Goal: Communication & Community: Participate in discussion

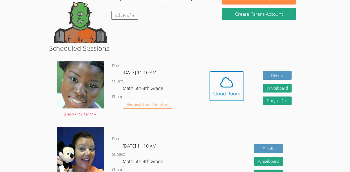
scroll to position [102, 0]
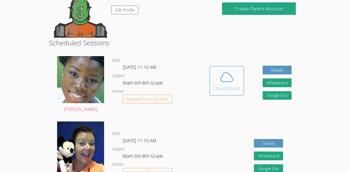
click at [210, 74] on button "Cloud Room" at bounding box center [227, 81] width 35 height 30
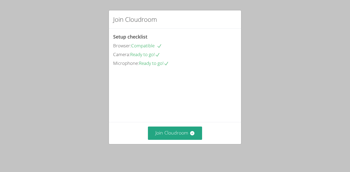
click at [166, 111] on video at bounding box center [153, 91] width 80 height 40
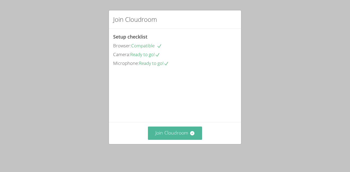
click at [190, 140] on button "Join Cloudroom" at bounding box center [175, 133] width 54 height 13
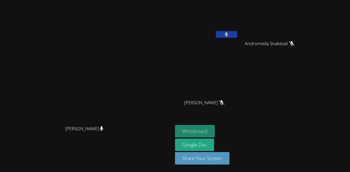
click at [215, 125] on button "Whiteboard" at bounding box center [195, 131] width 40 height 12
click at [109, 97] on video at bounding box center [87, 75] width 80 height 95
click at [237, 33] on button at bounding box center [226, 34] width 21 height 7
click at [237, 37] on button at bounding box center [226, 34] width 21 height 7
click at [237, 34] on button at bounding box center [226, 34] width 21 height 7
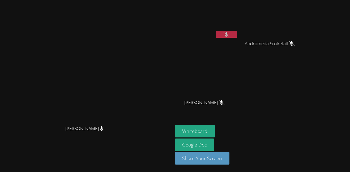
click at [237, 32] on button at bounding box center [226, 34] width 21 height 7
click at [237, 37] on button at bounding box center [226, 34] width 21 height 7
click at [237, 35] on button at bounding box center [226, 34] width 21 height 7
click at [237, 33] on button at bounding box center [226, 34] width 21 height 7
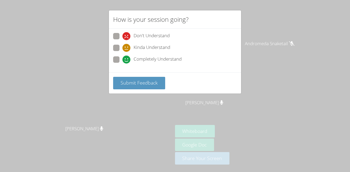
click at [130, 59] on icon at bounding box center [127, 60] width 8 height 8
click at [127, 59] on input "Completely Understand" at bounding box center [125, 58] width 5 height 5
radio input "true"
click at [140, 78] on button "Submit Feedback" at bounding box center [139, 83] width 52 height 12
